Goal: Information Seeking & Learning: Learn about a topic

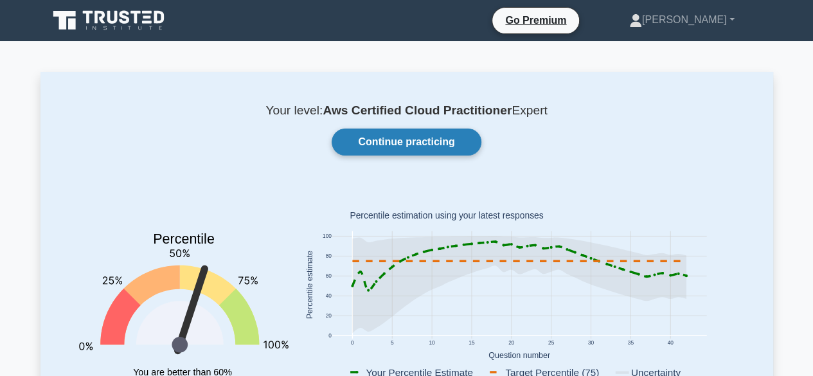
click at [437, 142] on link "Continue practicing" at bounding box center [405, 141] width 149 height 27
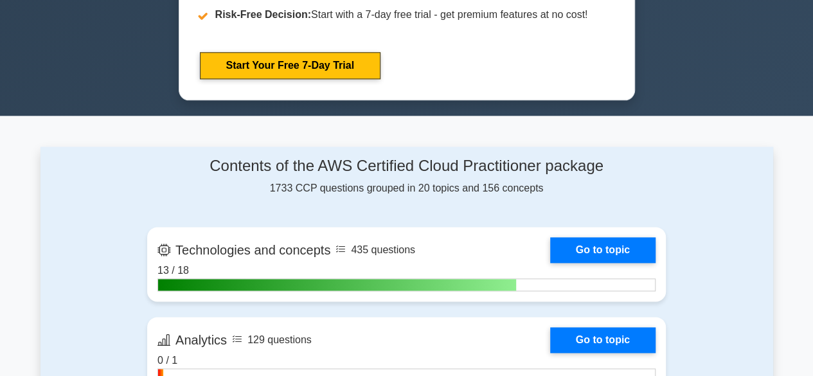
scroll to position [799, 0]
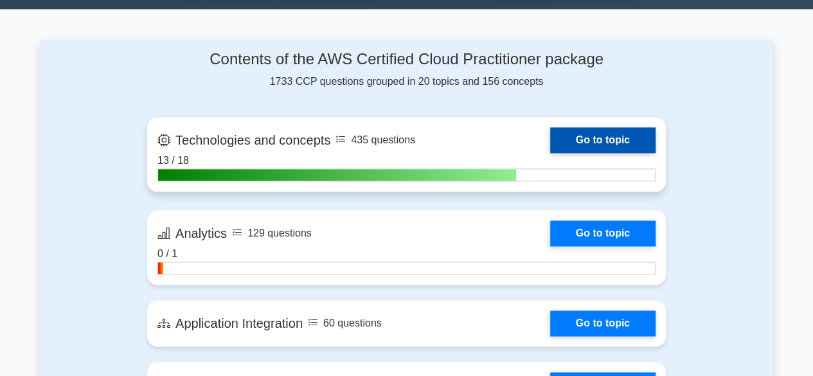
click at [596, 133] on link "Go to topic" at bounding box center [602, 140] width 105 height 26
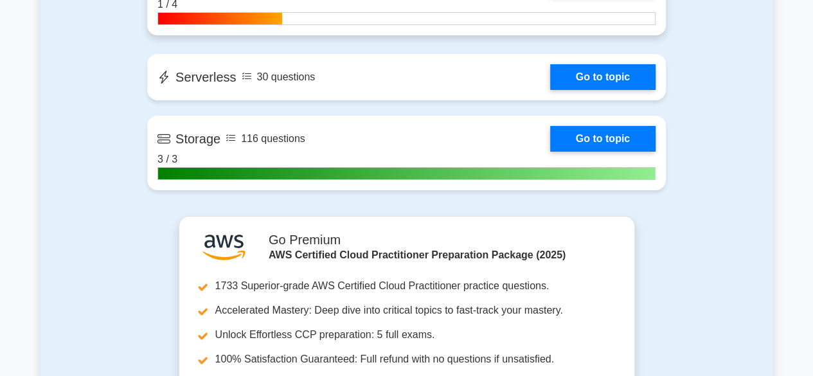
scroll to position [2212, 0]
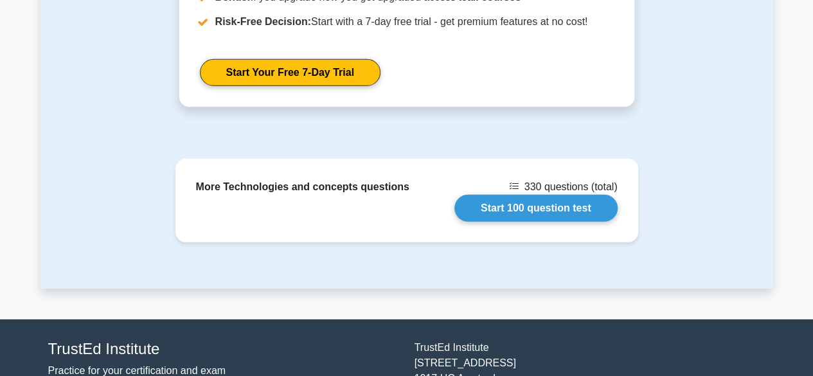
scroll to position [1838, 0]
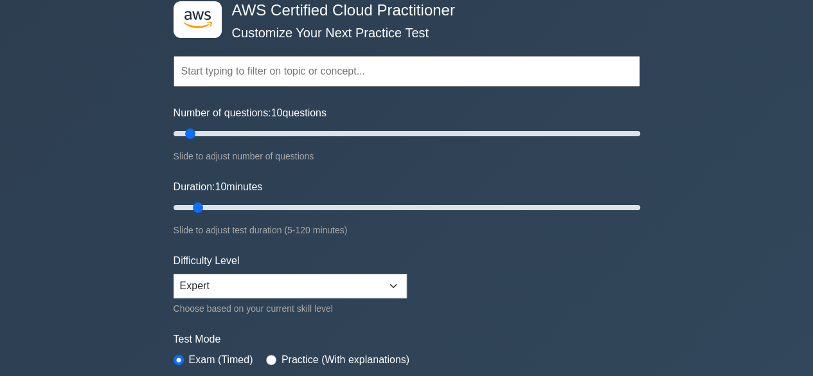
scroll to position [193, 0]
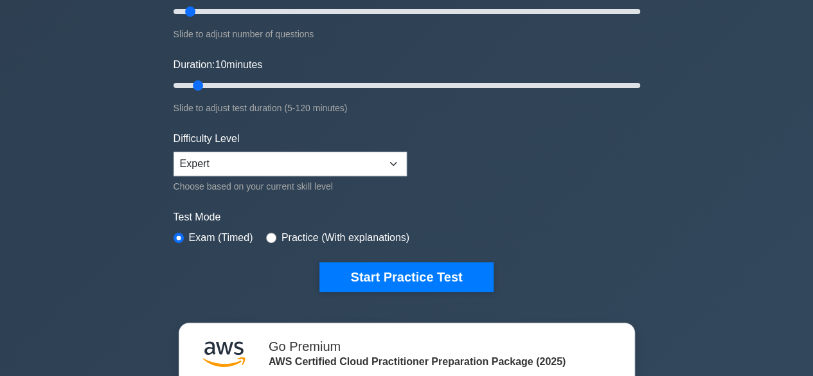
click at [349, 245] on form "Topics Technologies and concepts Analytics Application Integration Business App…" at bounding box center [406, 93] width 466 height 397
click at [356, 240] on label "Practice (With explanations)" at bounding box center [345, 237] width 128 height 15
